Goal: Task Accomplishment & Management: Manage account settings

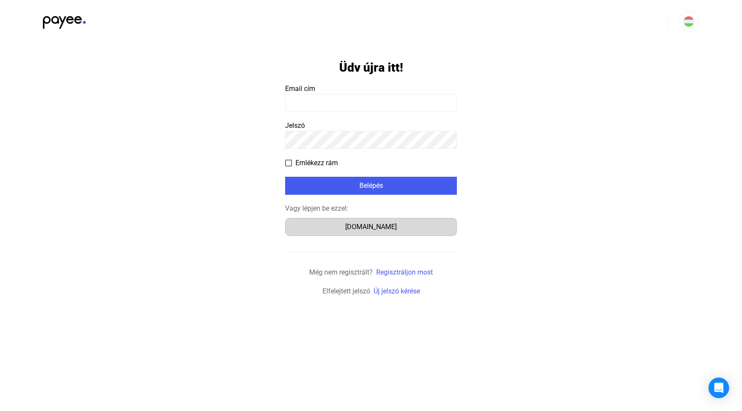
click at [378, 224] on div "[DOMAIN_NAME]" at bounding box center [371, 227] width 166 height 10
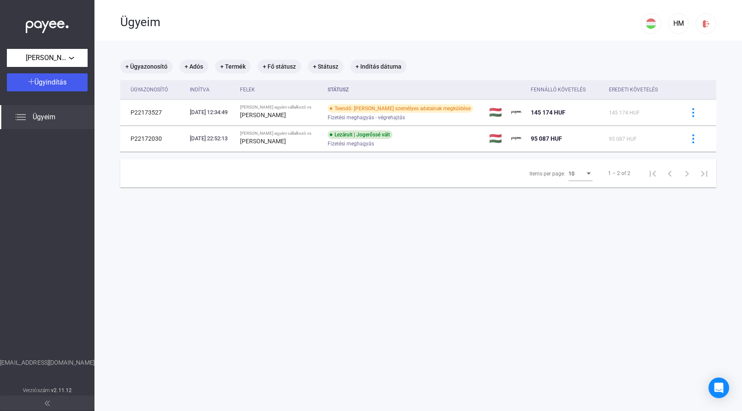
click at [22, 115] on img at bounding box center [20, 117] width 10 height 10
click at [235, 72] on mat-chip "+ Termék" at bounding box center [233, 67] width 36 height 14
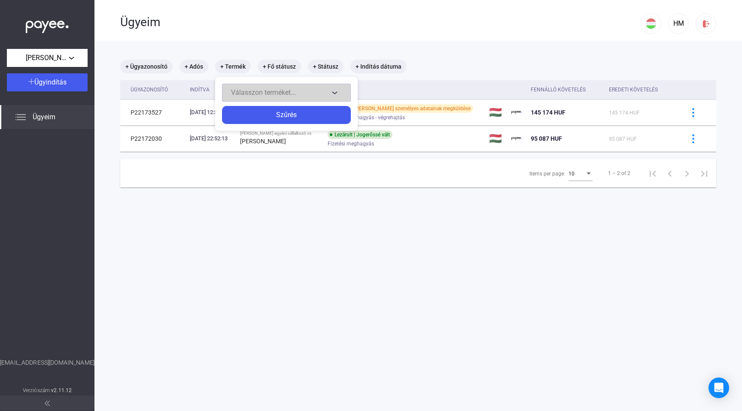
click at [334, 91] on button "Válasszon terméket..." at bounding box center [286, 93] width 129 height 18
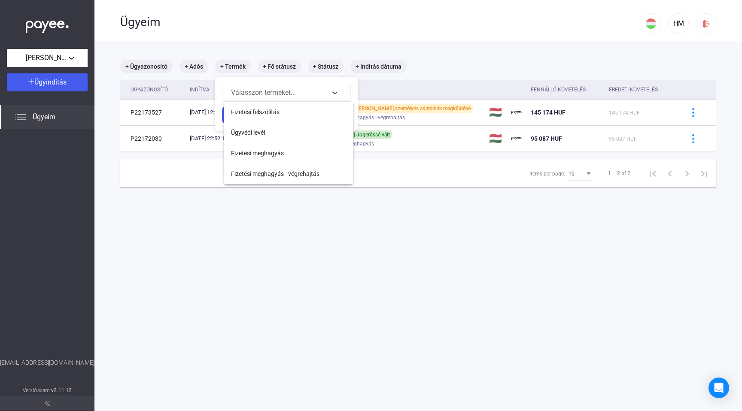
click at [388, 239] on div at bounding box center [371, 205] width 742 height 411
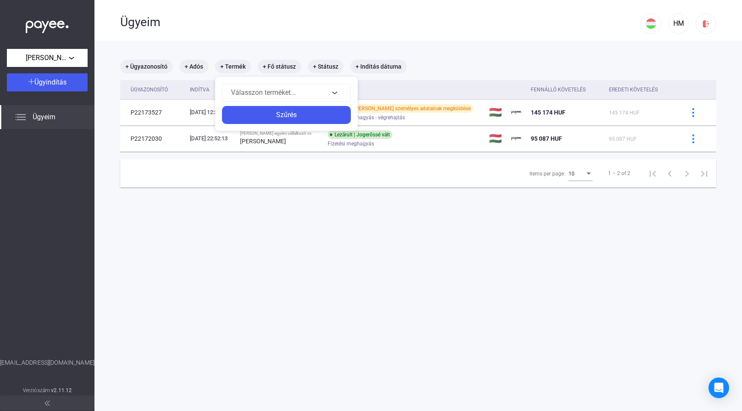
click at [426, 86] on div at bounding box center [371, 205] width 742 height 411
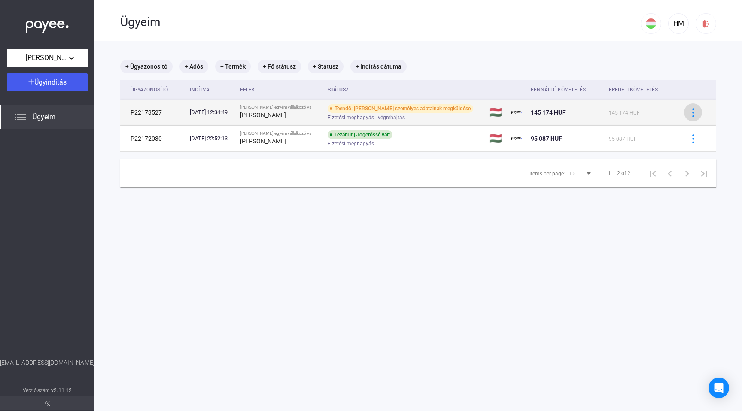
click at [688, 109] on img at bounding box center [692, 112] width 9 height 9
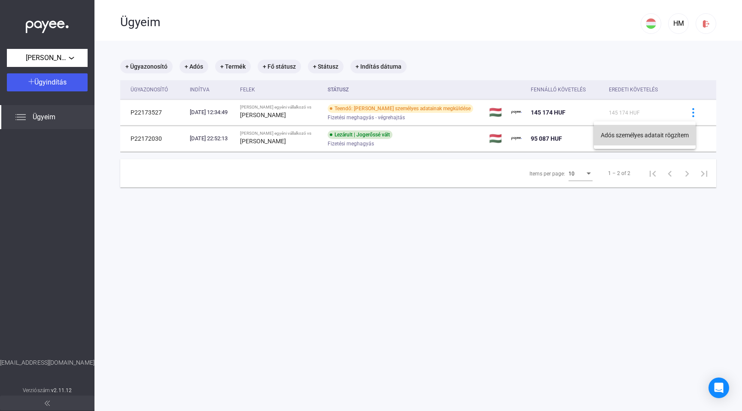
click at [608, 136] on button "Adós személyes adatait rögzítem" at bounding box center [644, 135] width 102 height 21
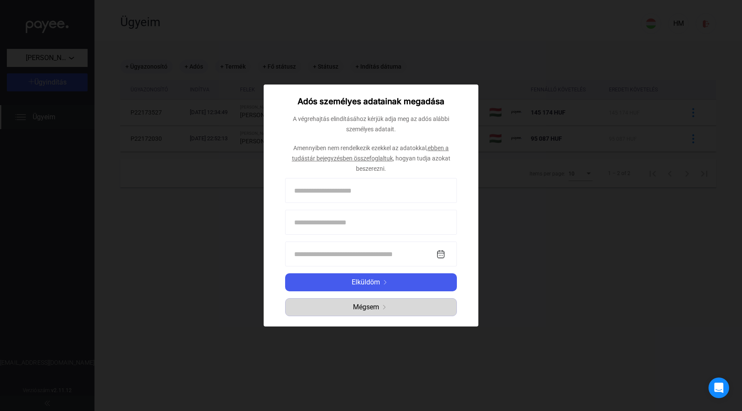
click at [364, 311] on span "Mégsem" at bounding box center [366, 307] width 26 height 10
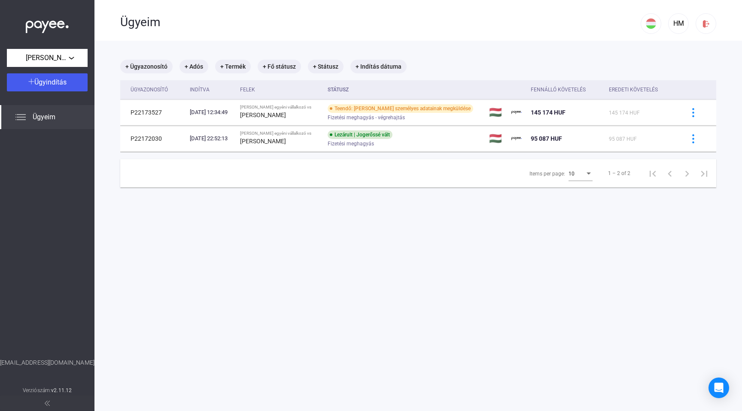
click at [47, 402] on img at bounding box center [47, 403] width 5 height 5
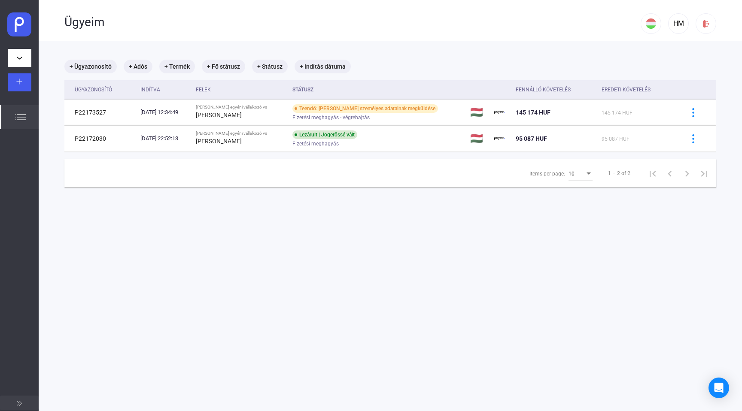
click at [10, 405] on button at bounding box center [19, 403] width 39 height 15
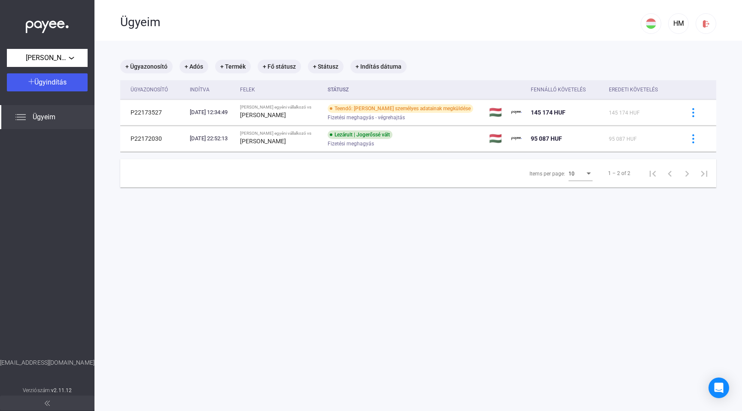
click at [53, 24] on img at bounding box center [47, 25] width 43 height 18
drag, startPoint x: 15, startPoint y: 19, endPoint x: 30, endPoint y: 17, distance: 15.1
click at [21, 19] on div at bounding box center [47, 24] width 94 height 49
drag, startPoint x: 51, startPoint y: 14, endPoint x: 42, endPoint y: 26, distance: 14.8
click at [47, 18] on div at bounding box center [47, 24] width 94 height 49
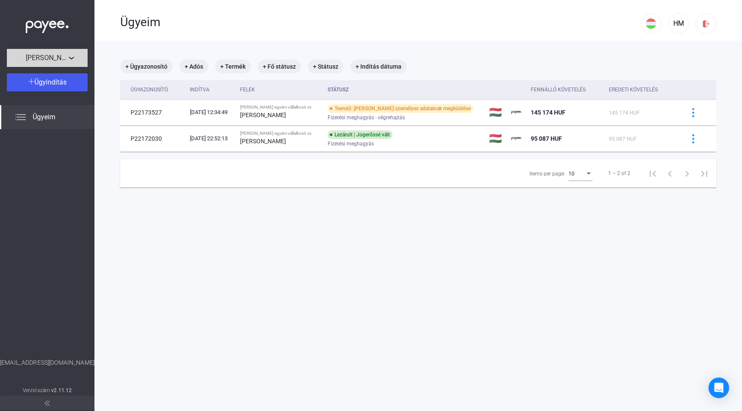
click at [58, 56] on span "Huszár Máté egyéni vállalkozó" at bounding box center [47, 58] width 43 height 10
click at [50, 74] on span "Huszár Máté egyéni vállalkozó" at bounding box center [60, 77] width 92 height 10
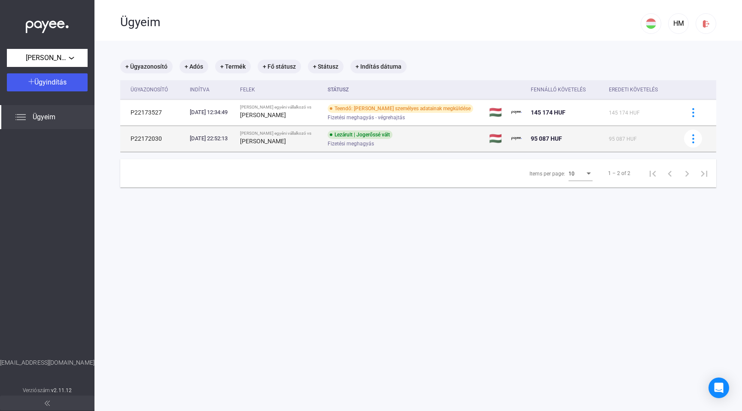
click at [318, 139] on div "Huber Ádám" at bounding box center [280, 141] width 81 height 10
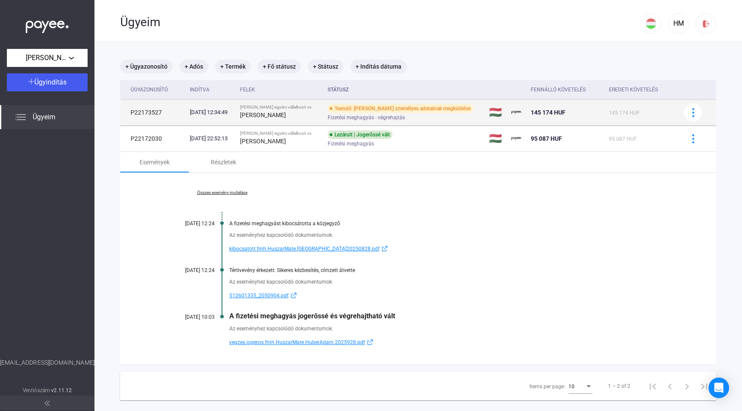
click at [302, 117] on div "Huber Ádám" at bounding box center [280, 115] width 81 height 10
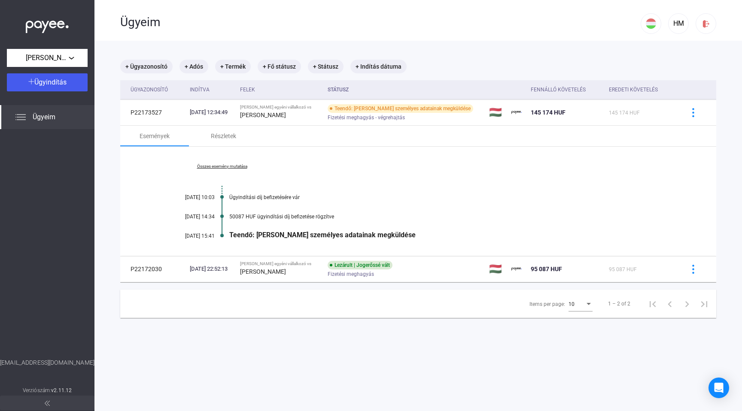
click at [290, 143] on div "Események Részletek" at bounding box center [418, 136] width 596 height 21
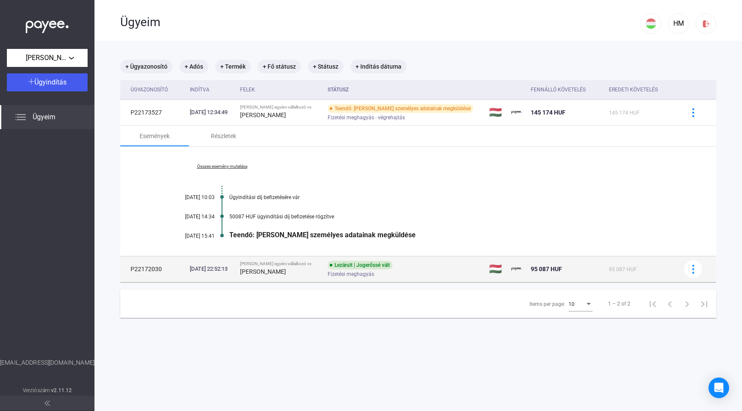
click at [291, 275] on div "Huber Ádám" at bounding box center [280, 271] width 81 height 10
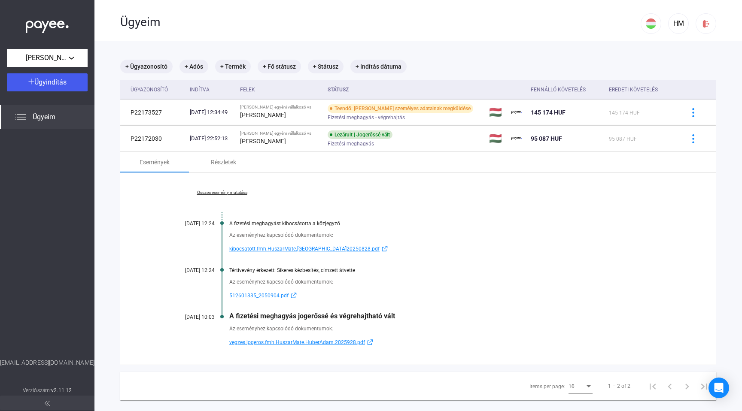
click at [279, 342] on span "vegzes.jogeros.fmh.HuszarMate.HuberAdam.2025928.pdf" at bounding box center [297, 342] width 136 height 10
click at [255, 294] on span "512601335_2050904.pdf" at bounding box center [258, 296] width 59 height 10
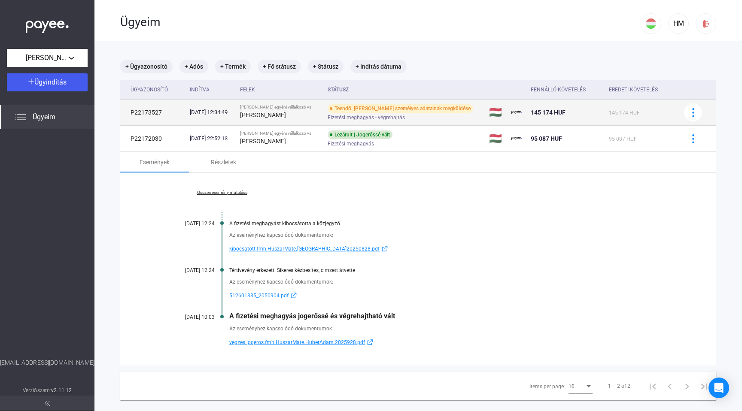
click at [320, 114] on div "Huber Ádám" at bounding box center [280, 115] width 81 height 10
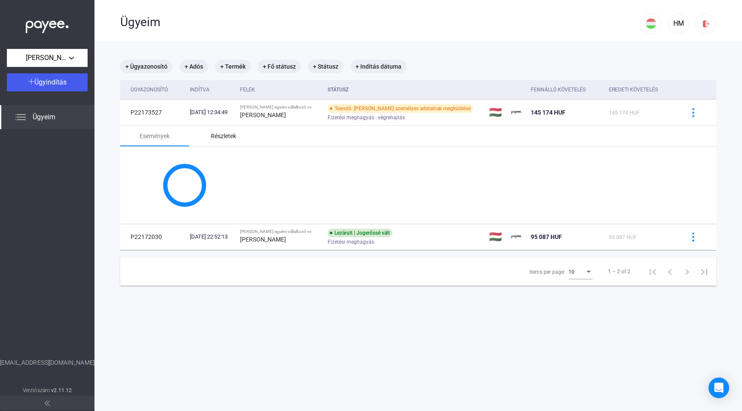
click at [231, 137] on div "Részletek" at bounding box center [223, 136] width 25 height 10
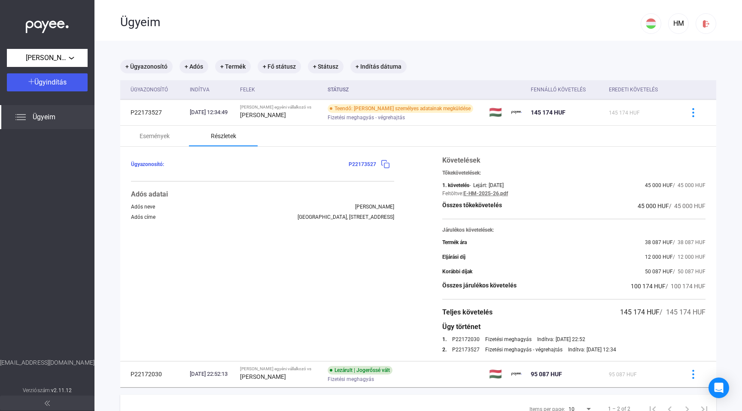
scroll to position [41, 0]
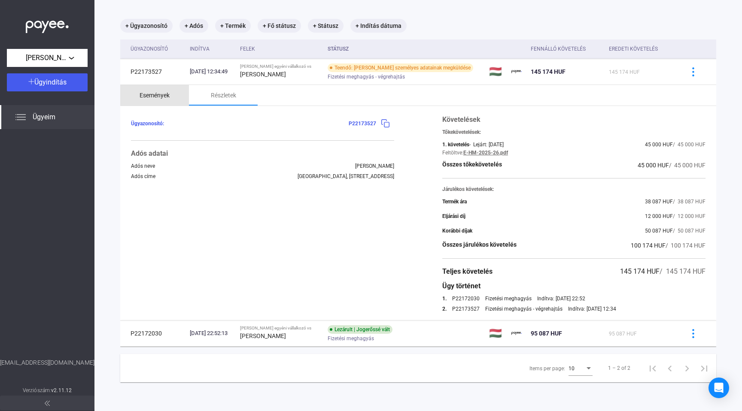
click at [164, 91] on div "Események" at bounding box center [154, 95] width 30 height 10
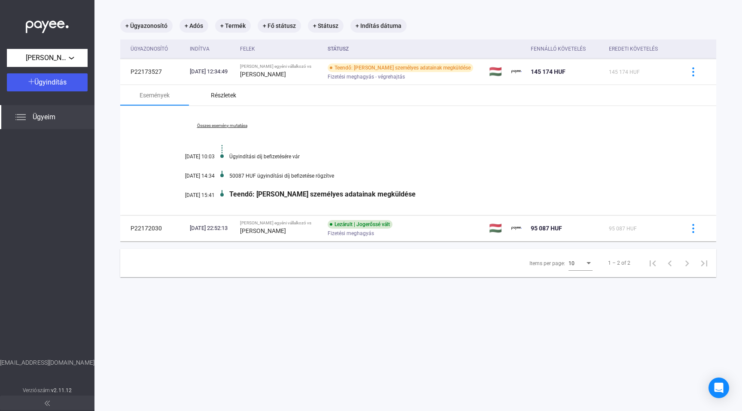
click at [227, 98] on div "Részletek" at bounding box center [223, 95] width 25 height 10
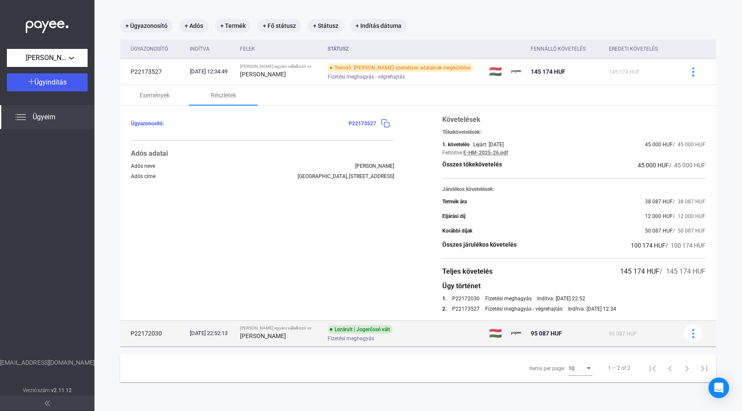
click at [233, 341] on td "2025.08.20. 22:52:13" at bounding box center [211, 334] width 50 height 26
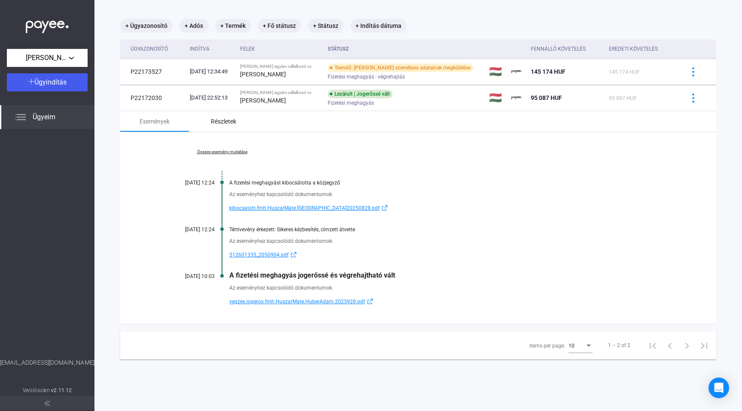
click at [215, 121] on div "Részletek" at bounding box center [223, 121] width 25 height 10
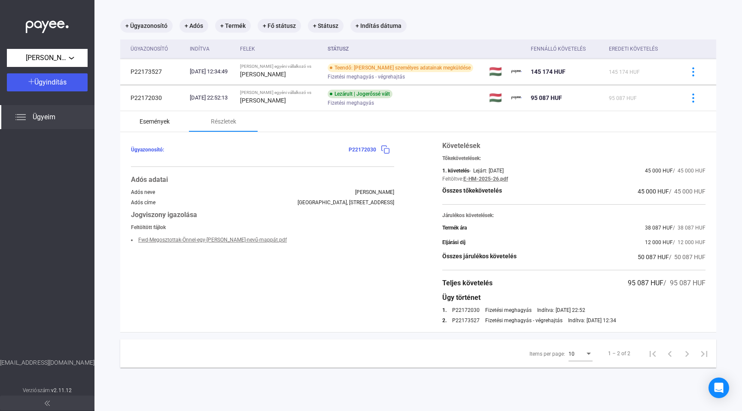
click at [156, 121] on div "Események" at bounding box center [154, 121] width 30 height 10
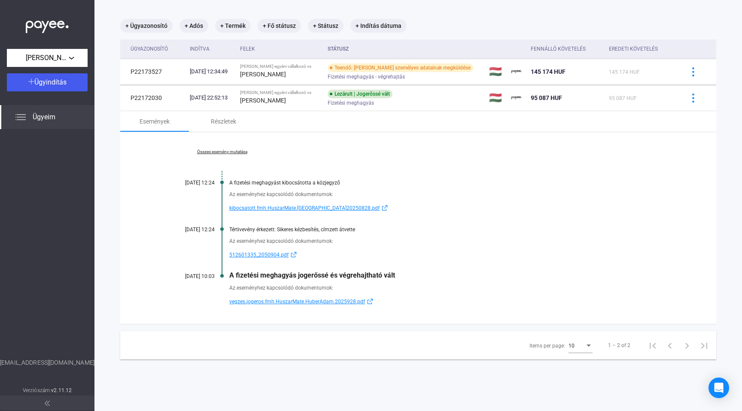
click at [279, 302] on span "vegzes.jogeros.fmh.HuszarMate.HuberAdam.2025928.pdf" at bounding box center [297, 302] width 136 height 10
